Goal: Navigation & Orientation: Find specific page/section

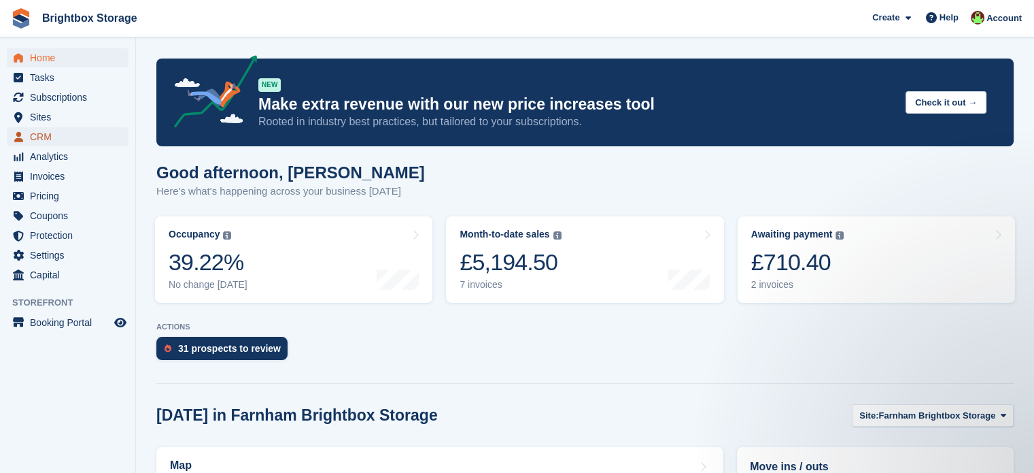
click at [44, 139] on span "CRM" at bounding box center [71, 136] width 82 height 19
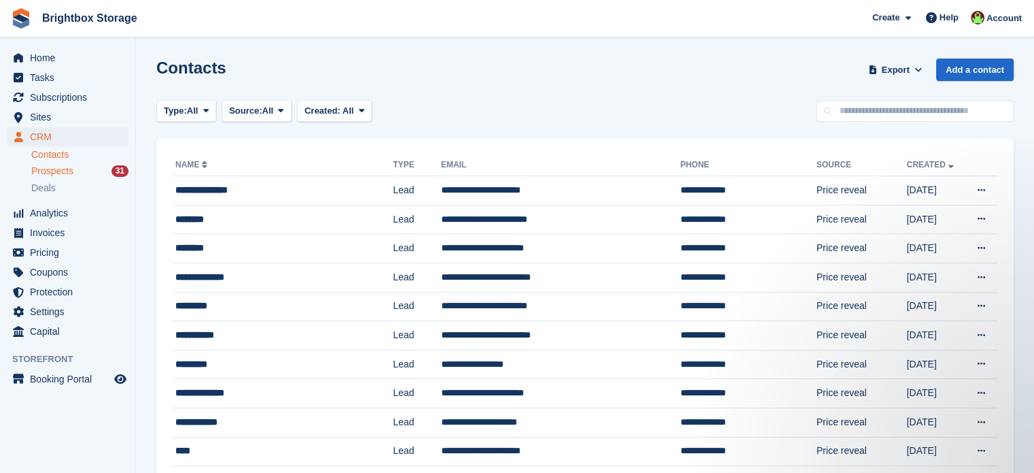
click at [57, 171] on span "Prospects" at bounding box center [52, 171] width 42 height 13
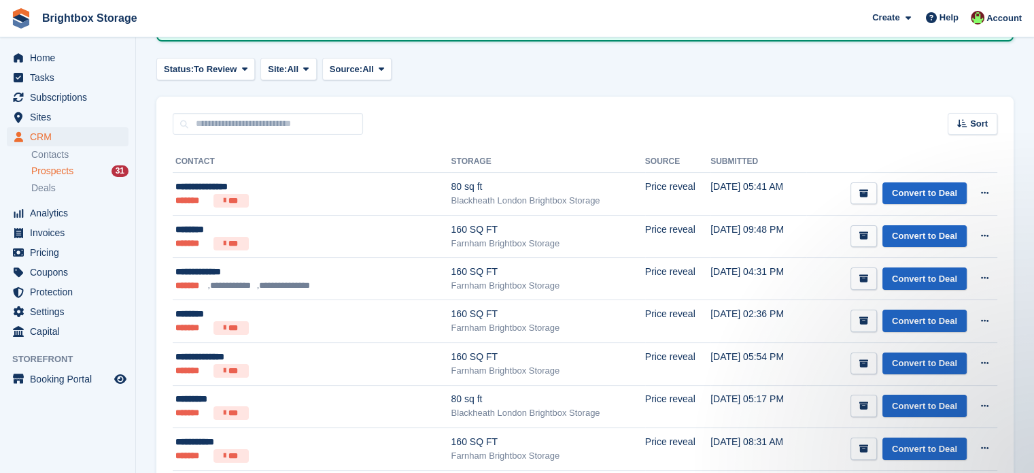
scroll to position [136, 0]
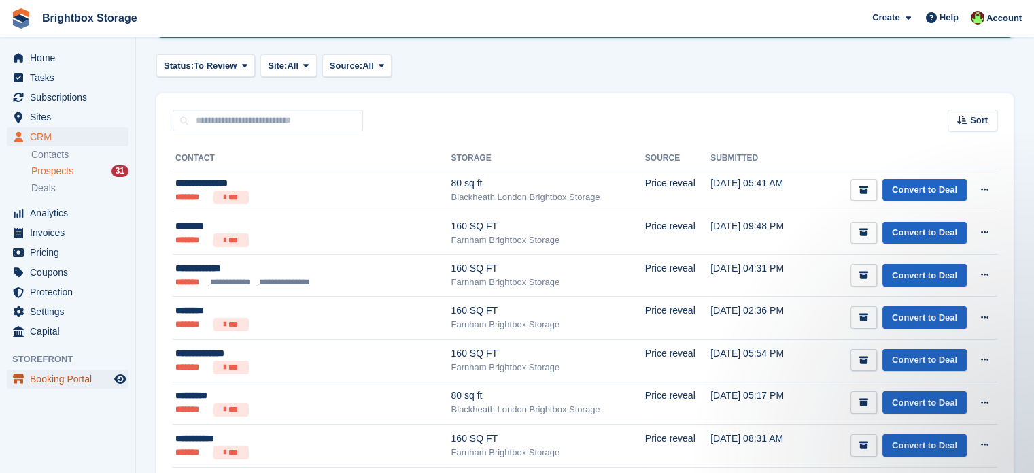
click at [64, 381] on span "Booking Portal" at bounding box center [71, 378] width 82 height 19
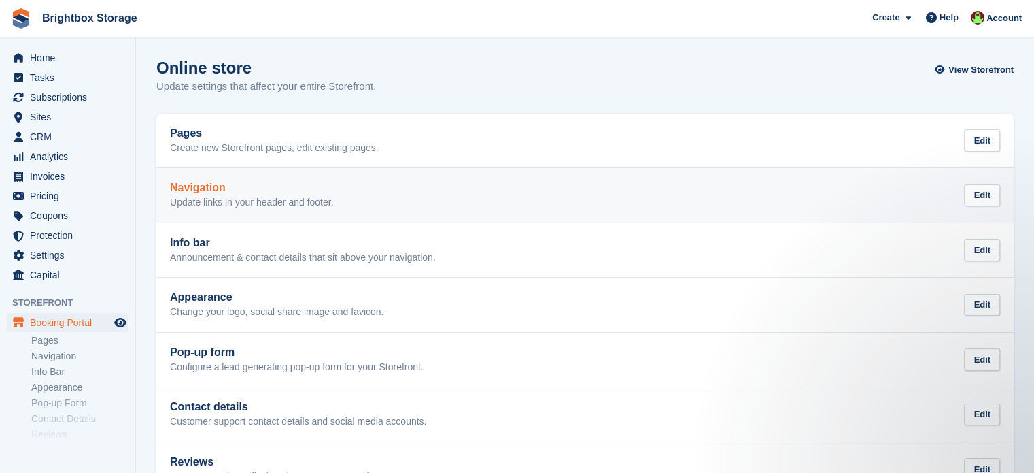
click at [216, 192] on h2 "Navigation" at bounding box center [252, 188] width 164 height 12
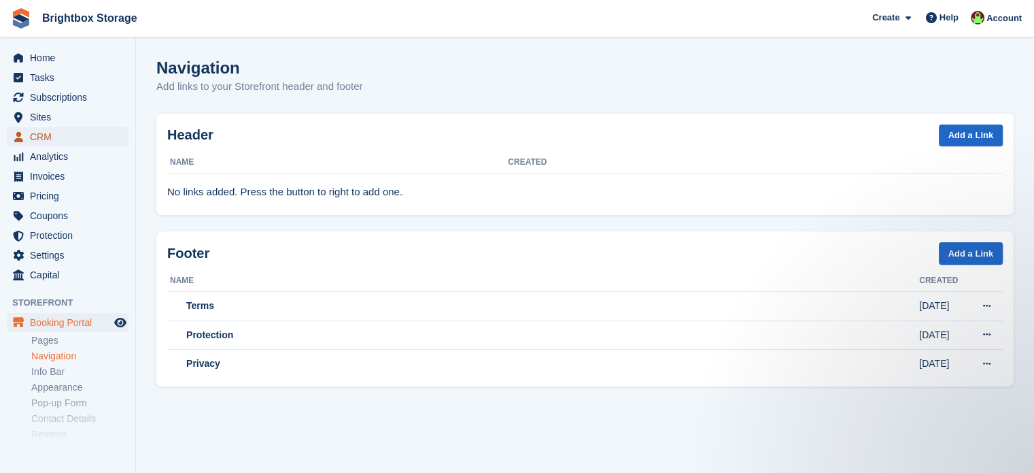
click at [41, 137] on span "CRM" at bounding box center [71, 136] width 82 height 19
